Goal: Book appointment/travel/reservation

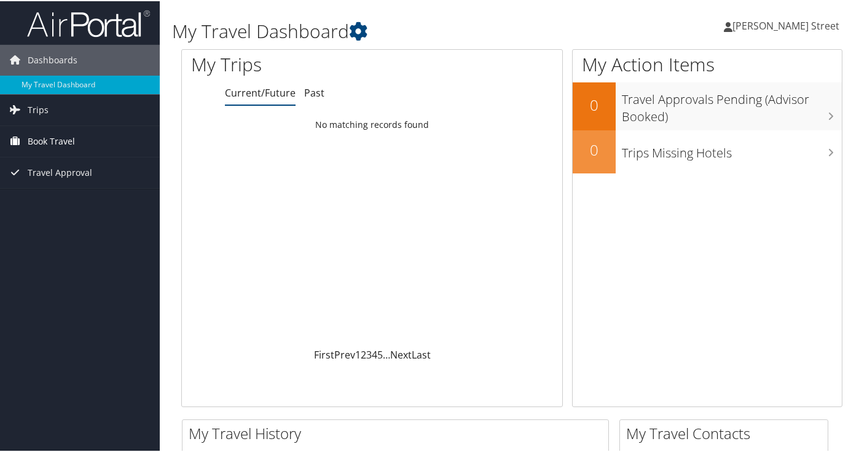
click at [58, 141] on span "Book Travel" at bounding box center [51, 140] width 47 height 31
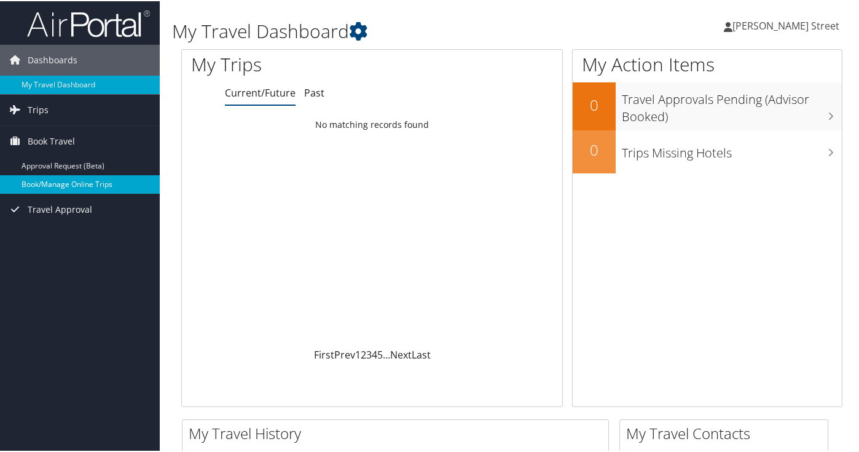
click at [61, 183] on link "Book/Manage Online Trips" at bounding box center [80, 183] width 160 height 18
